Goal: Task Accomplishment & Management: Use online tool/utility

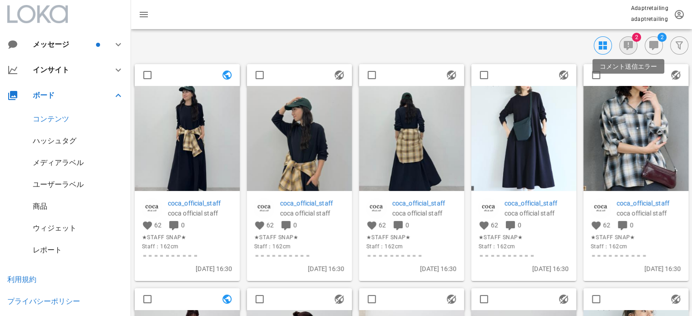
click at [628, 46] on icon "button" at bounding box center [628, 45] width 11 height 11
checkbox input "true"
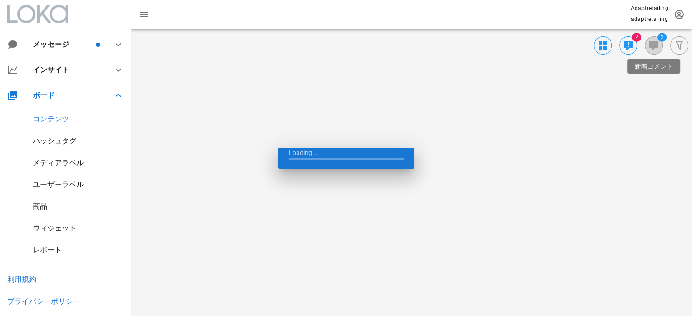
click at [657, 38] on button "button" at bounding box center [654, 45] width 18 height 18
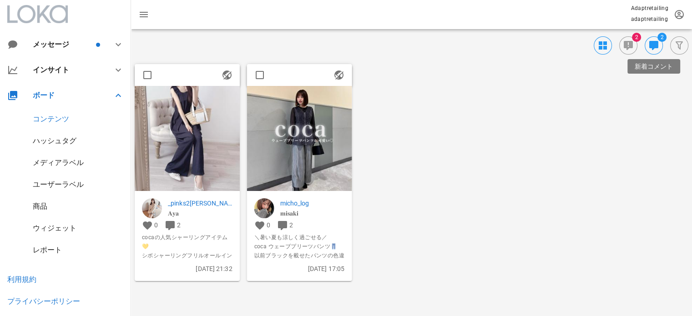
click at [57, 25] on div "メッセージ インサイト ボード コンテンツ ハッシュタグ メディアラベル ユーザーラベル 商品 ウィジェット レポート コネクト 設定" at bounding box center [65, 132] width 131 height 265
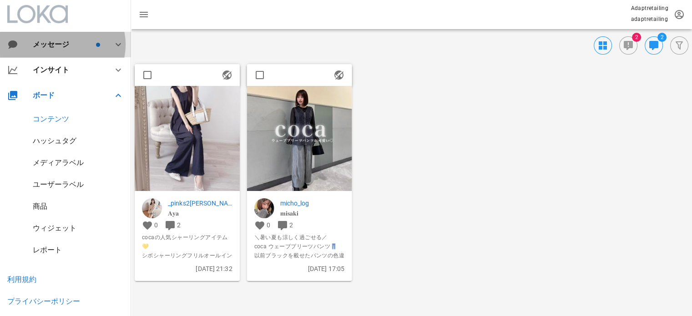
click at [53, 41] on div "メッセージ" at bounding box center [63, 44] width 61 height 9
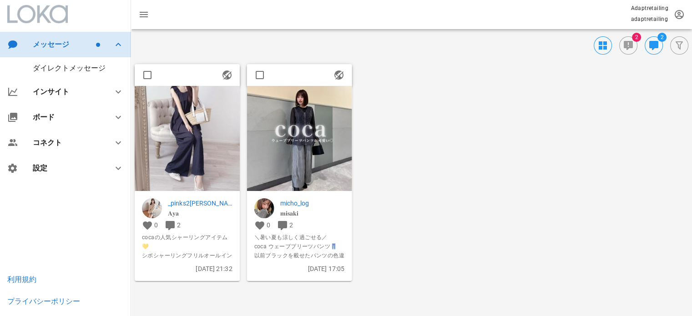
click at [55, 43] on div "メッセージ" at bounding box center [63, 44] width 61 height 9
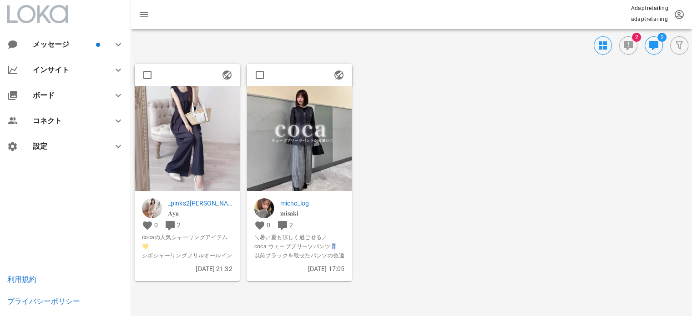
click at [57, 21] on div at bounding box center [37, 14] width 61 height 18
